Goal: Task Accomplishment & Management: Complete application form

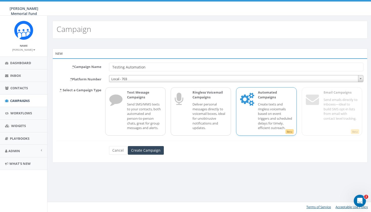
click at [258, 115] on p "Create texts and ringless voicemails based on event triggers and scheduled dela…" at bounding box center [275, 116] width 34 height 28
click at [171, 66] on input "Testing Automation" at bounding box center [236, 67] width 254 height 9
click at [146, 67] on input "Testing Automation-SDW]" at bounding box center [236, 67] width 254 height 9
click at [145, 67] on input "Testing Automation-[SDW]" at bounding box center [236, 67] width 254 height 9
click at [144, 67] on input "Testing Automation- [SDW]" at bounding box center [236, 67] width 254 height 9
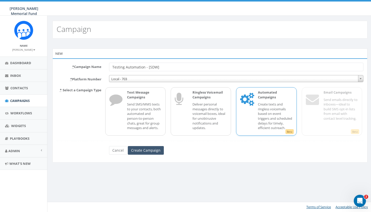
type input "Testing Automation - [SDW]"
click at [154, 155] on input "Create Campaign" at bounding box center [146, 150] width 36 height 9
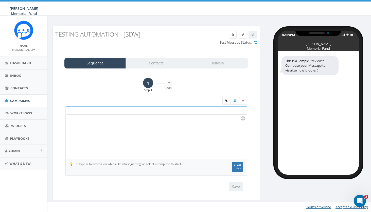
click at [147, 80] on link "1" at bounding box center [148, 83] width 10 height 10
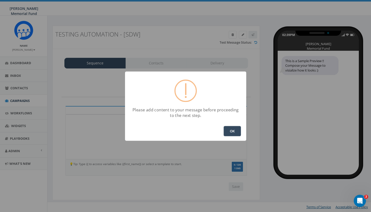
click at [232, 131] on button "OK" at bounding box center [231, 131] width 17 height 10
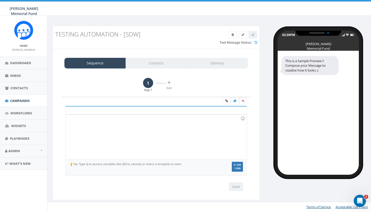
click at [143, 126] on div at bounding box center [156, 137] width 181 height 44
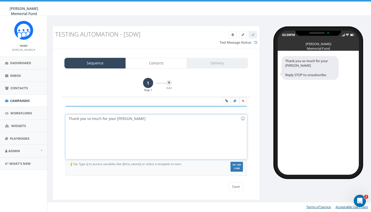
click at [143, 126] on div "Thank you so much for your donat" at bounding box center [156, 137] width 181 height 44
click at [137, 118] on div "Thank you so much for your donation" at bounding box center [156, 137] width 181 height 44
click at [236, 187] on button "Save" at bounding box center [236, 186] width 14 height 9
click at [169, 83] on icon at bounding box center [169, 82] width 2 height 3
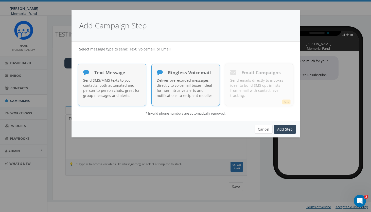
click at [202, 84] on p "Deliver prerecorded messages directly to voicemail boxes, ideal for non-intrusi…" at bounding box center [186, 88] width 58 height 20
click at [282, 128] on link "Add Step" at bounding box center [285, 129] width 22 height 9
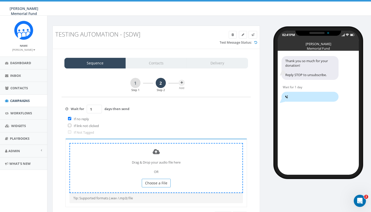
click at [156, 180] on span "Choose a File" at bounding box center [156, 182] width 22 height 5
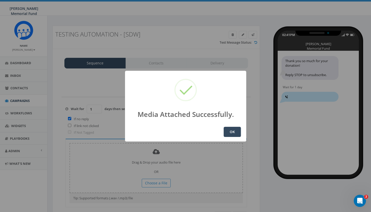
click at [230, 131] on button "OK" at bounding box center [231, 132] width 17 height 10
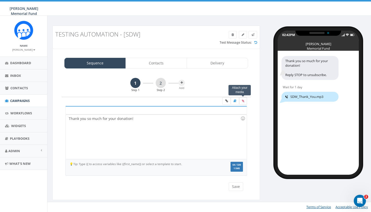
click at [242, 100] on icon at bounding box center [243, 100] width 2 height 3
click at [0, 0] on input "file" at bounding box center [0, 0] width 0 height 0
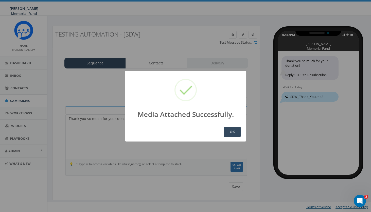
click at [230, 133] on button "OK" at bounding box center [231, 132] width 17 height 10
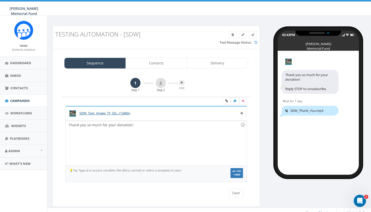
click at [289, 61] on img at bounding box center [288, 62] width 6 height 6
click at [242, 113] on icon at bounding box center [241, 112] width 3 height 5
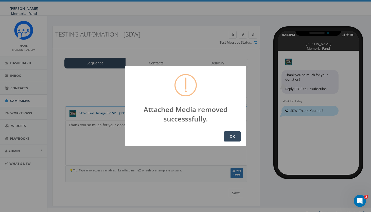
click at [235, 135] on button "OK" at bounding box center [231, 136] width 17 height 10
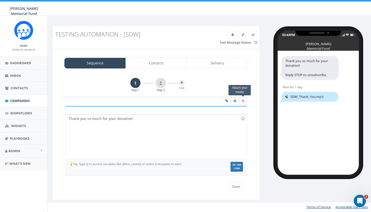
click at [242, 100] on icon at bounding box center [243, 100] width 2 height 3
click at [0, 0] on input "file" at bounding box center [0, 0] width 0 height 0
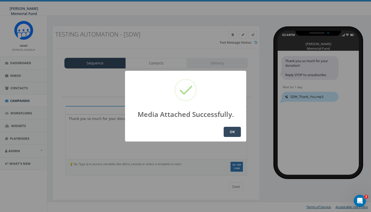
click at [232, 131] on button "OK" at bounding box center [231, 132] width 17 height 10
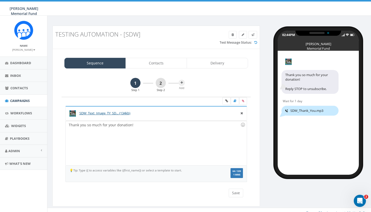
click at [159, 81] on link "2" at bounding box center [161, 83] width 10 height 10
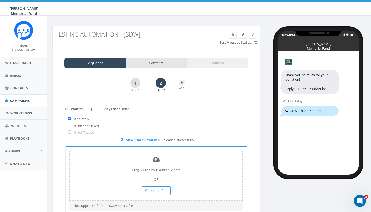
click at [163, 62] on link "Contacts" at bounding box center [155, 63] width 61 height 11
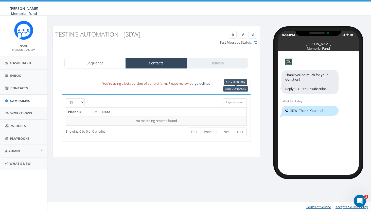
click at [240, 87] on span "Add Contacts" at bounding box center [235, 89] width 21 height 4
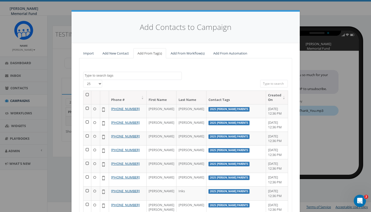
click at [100, 75] on textarea "Search" at bounding box center [133, 75] width 97 height 5
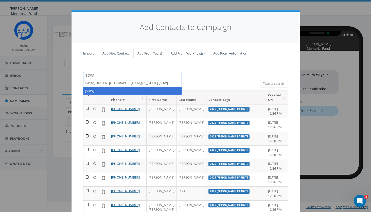
type textarea "[SDW]"
select select "[SDW]"
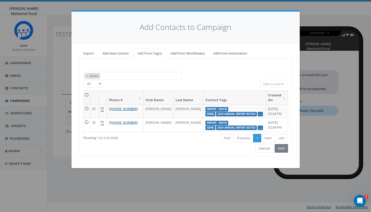
click at [262, 153] on button "Cancel" at bounding box center [264, 148] width 18 height 9
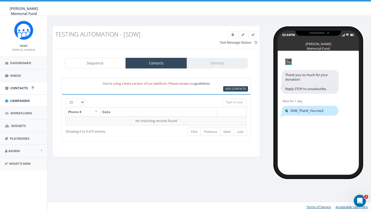
click at [19, 86] on span "Contacts" at bounding box center [18, 88] width 17 height 5
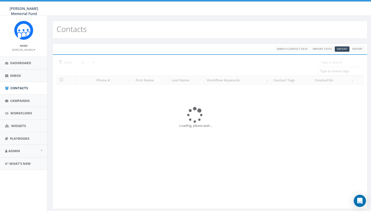
select select
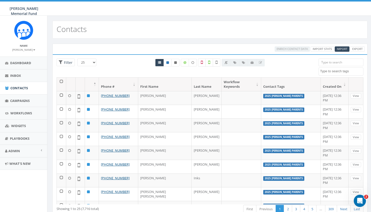
click at [338, 63] on input "search" at bounding box center [340, 63] width 45 height 8
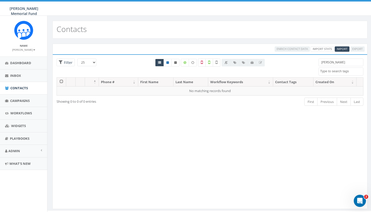
type input "[PERSON_NAME]"
drag, startPoint x: 342, startPoint y: 63, endPoint x: 307, endPoint y: 63, distance: 35.2
click at [307, 63] on div "25 50 100 Filter All 0 contact(s) on current page All 10 contact(s) filtered Je…" at bounding box center [210, 68] width 314 height 19
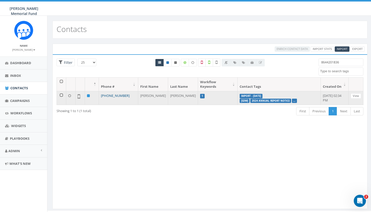
type input "8644201836"
click at [120, 94] on link "+1 864-420-1836" at bounding box center [115, 95] width 29 height 5
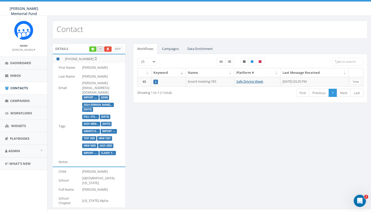
click at [118, 49] on link "Edit" at bounding box center [118, 48] width 10 height 5
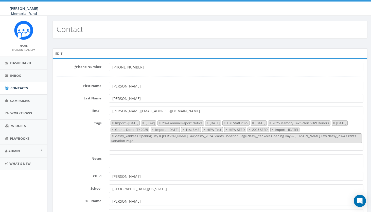
select select "Import - [DATE]"
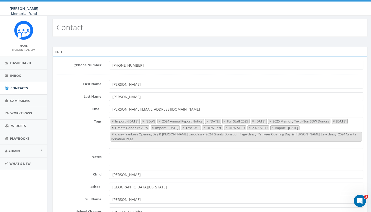
scroll to position [2, 0]
click at [144, 121] on span "×" at bounding box center [143, 120] width 2 height 5
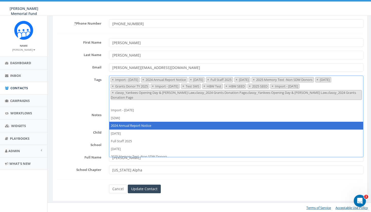
scroll to position [43, 0]
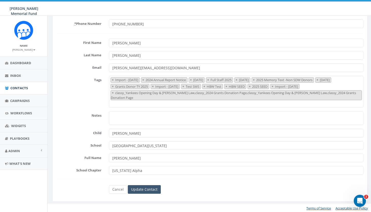
click at [138, 189] on input "Update Contact" at bounding box center [144, 189] width 33 height 9
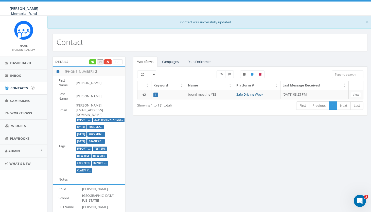
click at [20, 86] on span "Contacts" at bounding box center [18, 88] width 17 height 5
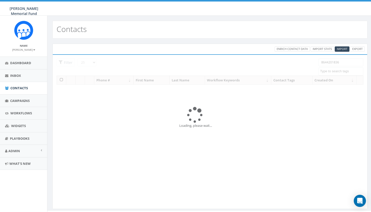
select select
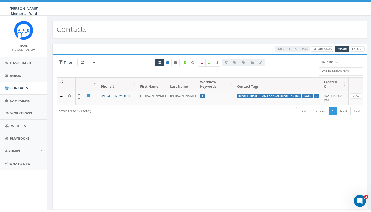
drag, startPoint x: 339, startPoint y: 61, endPoint x: 308, endPoint y: 60, distance: 31.2
click at [308, 61] on div "25 50 100 Filter 8644201836 2024 Annual Report Notice 2025/06/02 2025/06/13 202…" at bounding box center [210, 68] width 314 height 19
paste input "7035872777"
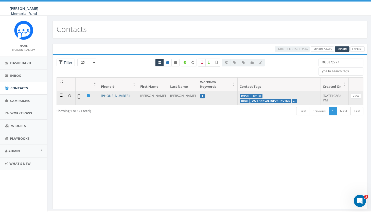
type input "7035872777"
click at [115, 93] on link "[PHONE_NUMBER]" at bounding box center [115, 95] width 29 height 5
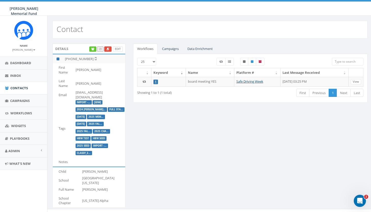
click at [119, 48] on link "Edit" at bounding box center [118, 48] width 10 height 5
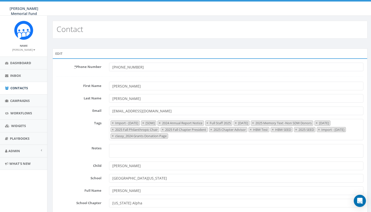
select select "Import - [DATE]"
click at [144, 123] on span "×" at bounding box center [143, 123] width 2 height 5
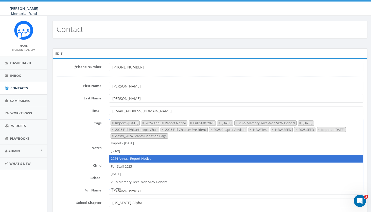
scroll to position [2, 0]
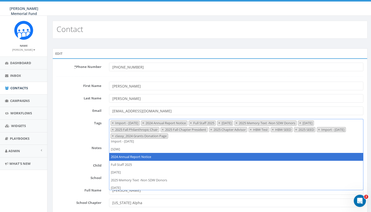
click at [86, 158] on form "* Phone Number +17035872777 First Name Jerry Last Name Watson Email jerrywatson…" at bounding box center [209, 144] width 307 height 163
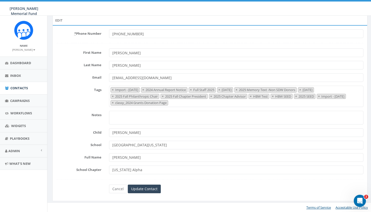
scroll to position [33, 0]
click at [145, 188] on input "Update Contact" at bounding box center [144, 189] width 33 height 9
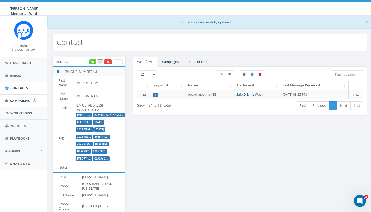
click at [20, 100] on span "Campaigns" at bounding box center [20, 100] width 20 height 5
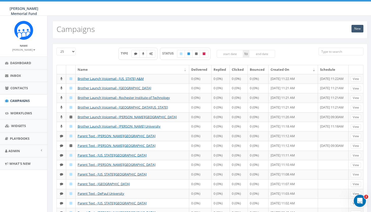
click at [358, 30] on link "New" at bounding box center [357, 29] width 12 height 8
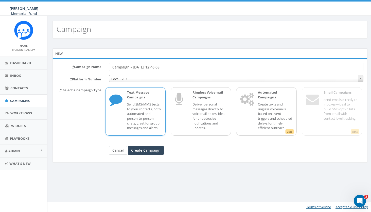
click at [116, 154] on link "Cancel" at bounding box center [118, 150] width 18 height 9
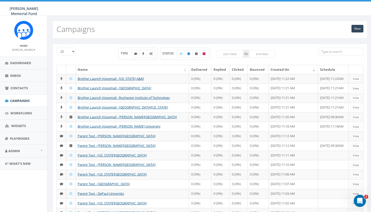
click at [331, 51] on input "search" at bounding box center [340, 52] width 45 height 8
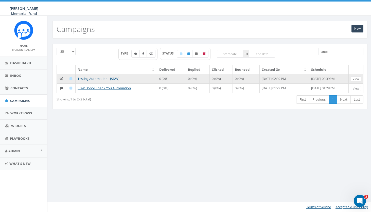
type input "auto"
click at [113, 78] on link "Testing Automation - [SDW]" at bounding box center [99, 78] width 42 height 5
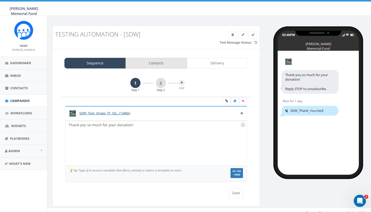
click at [151, 64] on link "Contacts" at bounding box center [155, 63] width 61 height 11
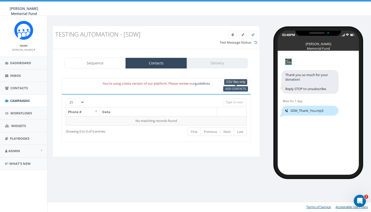
click at [234, 88] on span "Add Contacts" at bounding box center [235, 89] width 21 height 4
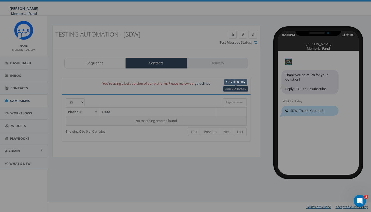
select select
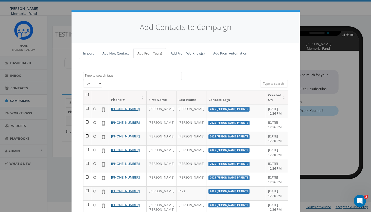
click at [227, 51] on link "Add From Automation" at bounding box center [230, 53] width 42 height 10
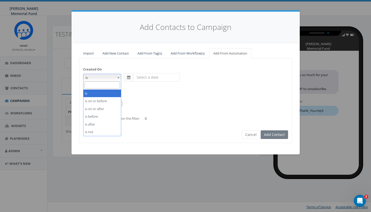
click at [115, 78] on span "is" at bounding box center [101, 77] width 37 height 7
click at [147, 78] on input "text" at bounding box center [156, 77] width 46 height 9
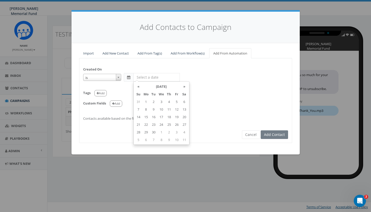
click at [119, 76] on span at bounding box center [118, 77] width 5 height 7
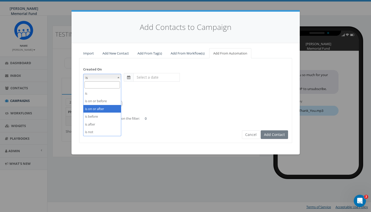
select select "is on or after"
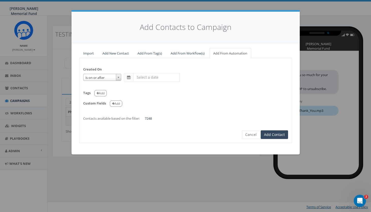
click at [140, 77] on input "text" at bounding box center [156, 77] width 46 height 9
click at [145, 101] on td "1" at bounding box center [146, 102] width 8 height 8
type input "[DATE]"
click at [117, 87] on div "Tags Add" at bounding box center [185, 91] width 205 height 10
click at [101, 91] on button "Add" at bounding box center [100, 93] width 12 height 6
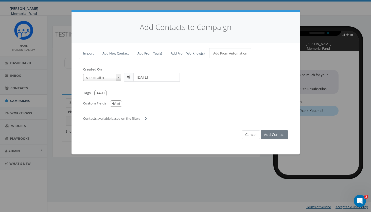
select select
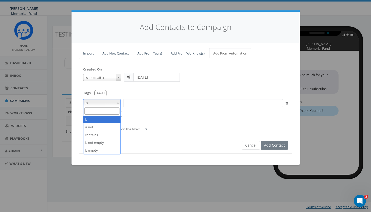
click at [118, 101] on span at bounding box center [117, 102] width 5 height 7
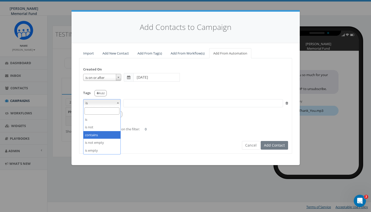
select select "contains"
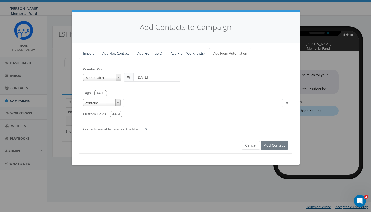
click at [136, 103] on span at bounding box center [203, 103] width 160 height 8
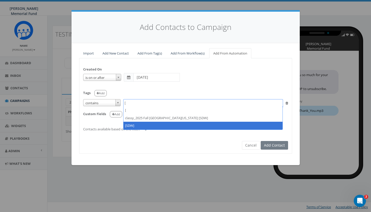
type textarea "["
select select "[SDW]"
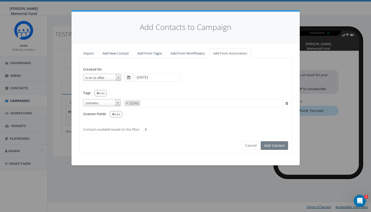
click at [191, 53] on link "Add From Workflow(s)" at bounding box center [187, 53] width 42 height 10
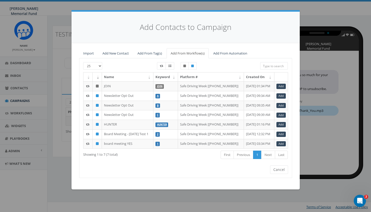
click at [236, 52] on link "Add From Automation" at bounding box center [230, 53] width 42 height 10
